Goal: Transaction & Acquisition: Purchase product/service

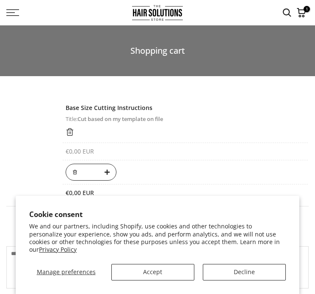
select select "**********"
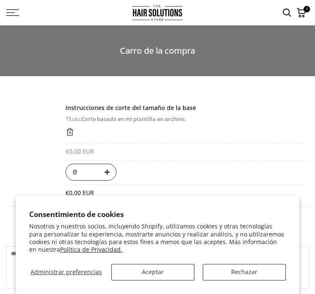
click at [212, 105] on div "Instrucciones de corte del tamaño de la base Título: Corte basado en mi plantil…" at bounding box center [187, 122] width 243 height 36
select select "**********"
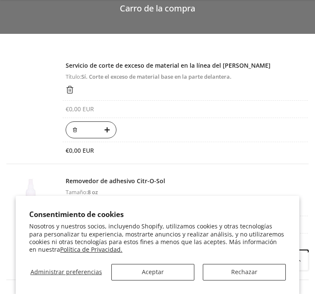
scroll to position [212, 0]
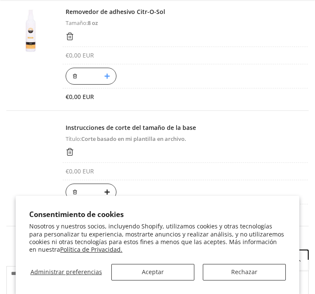
click at [114, 72] on button "button" at bounding box center [109, 76] width 13 height 17
type input "*"
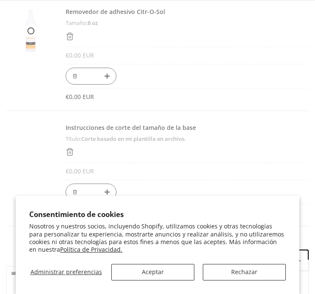
click at [114, 72] on form "Producto Precio Cantidad Total Servicio de corte de exceso de material en la lí…" at bounding box center [157, 213] width 302 height 647
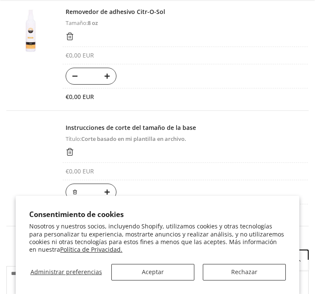
click at [114, 76] on button "button" at bounding box center [109, 76] width 13 height 17
type input "*"
click at [79, 192] on div "*" at bounding box center [91, 192] width 51 height 17
click at [77, 191] on icon "button" at bounding box center [74, 192] width 5 height 5
type input "*"
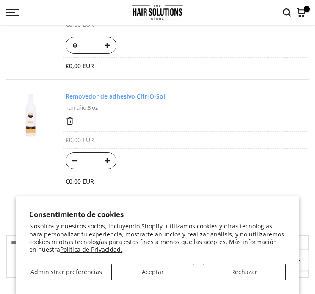
scroll to position [85, 0]
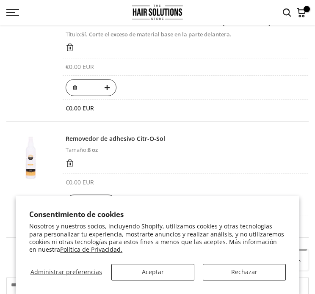
click at [83, 89] on div "*" at bounding box center [91, 87] width 51 height 17
click at [75, 88] on use "button" at bounding box center [75, 88] width 4 height 4
type input "*"
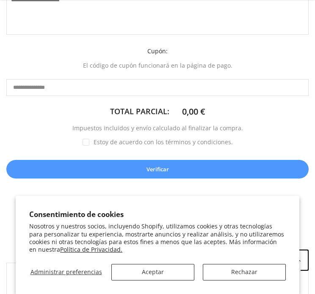
scroll to position [297, 0]
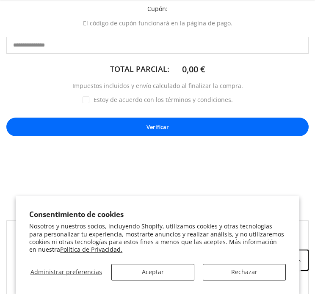
click at [134, 132] on button "Verificar" at bounding box center [157, 127] width 302 height 19
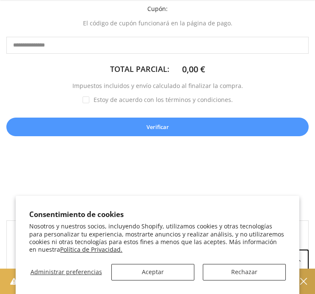
click at [81, 102] on div "Total parcial: 0,00 € Impuestos incluidos y envío calculado al finalizar la com…" at bounding box center [157, 124] width 311 height 125
click at [90, 100] on label "Estoy de acuerdo con los términos y condiciones." at bounding box center [158, 100] width 150 height 8
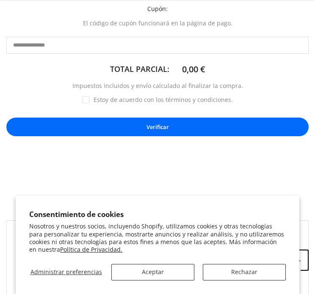
click at [94, 119] on button "Verificar" at bounding box center [157, 127] width 302 height 19
